Goal: Check status

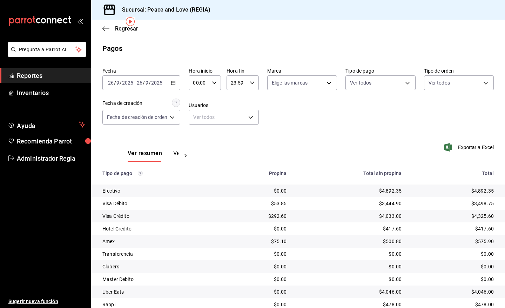
scroll to position [27, 0]
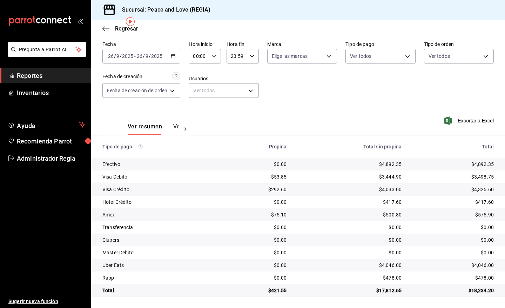
click at [175, 59] on div "[DATE] [DATE] - [DATE] [DATE]" at bounding box center [141, 56] width 78 height 15
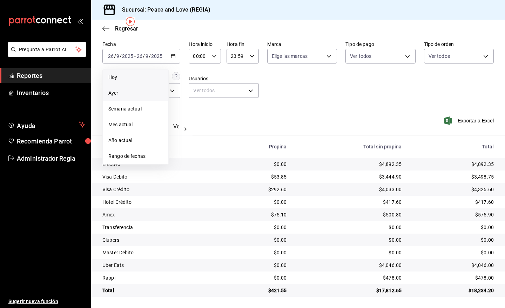
click at [123, 73] on li "Hoy" at bounding box center [136, 77] width 66 height 16
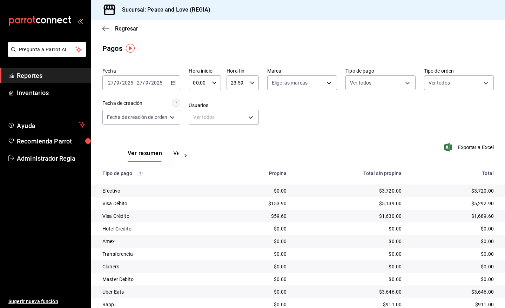
scroll to position [27, 0]
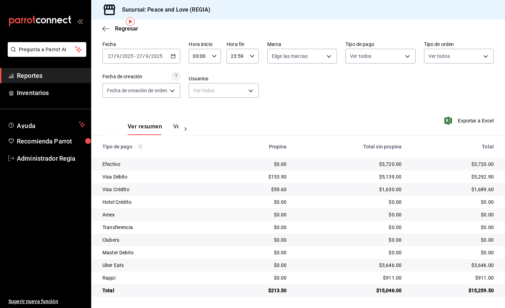
click at [177, 125] on button "Ver pagos" at bounding box center [186, 129] width 26 height 12
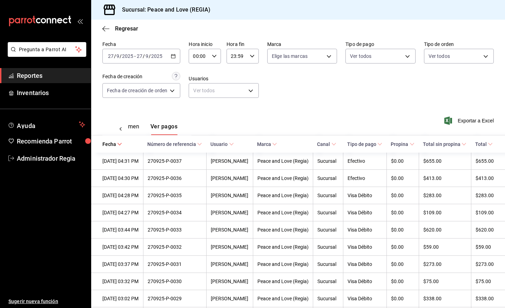
scroll to position [69, 0]
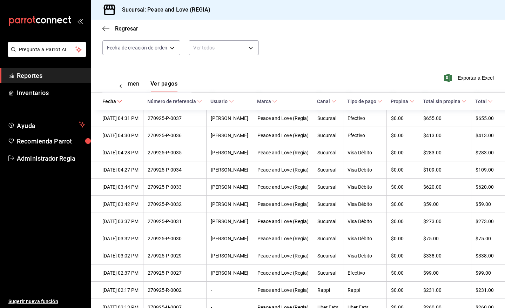
click at [411, 104] on icon at bounding box center [411, 101] width 5 height 5
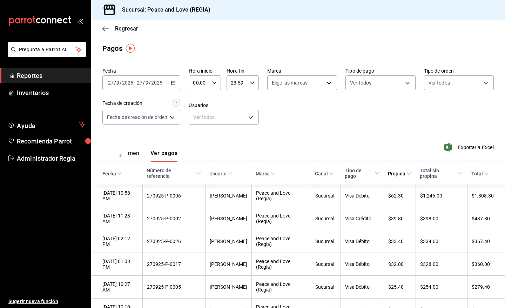
click at [135, 152] on button "Ver resumen" at bounding box center [123, 156] width 33 height 12
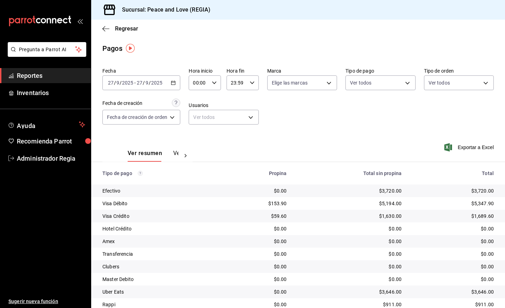
scroll to position [27, 0]
